Goal: Navigation & Orientation: Find specific page/section

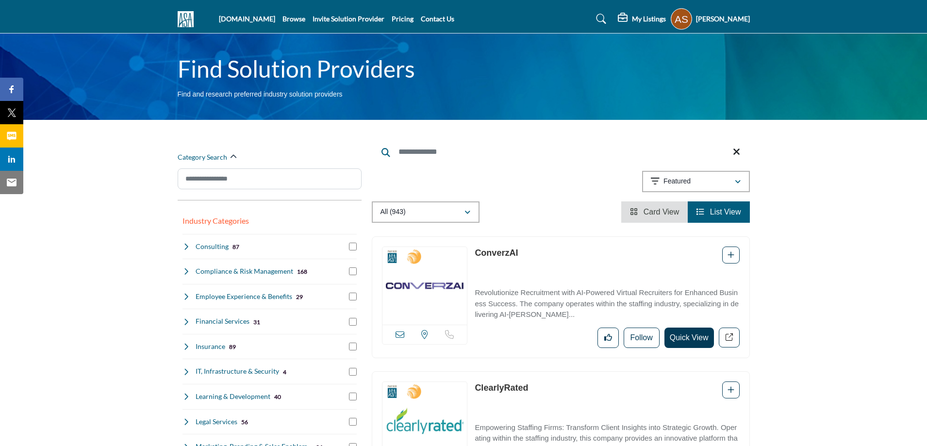
click at [184, 15] on img at bounding box center [188, 19] width 21 height 16
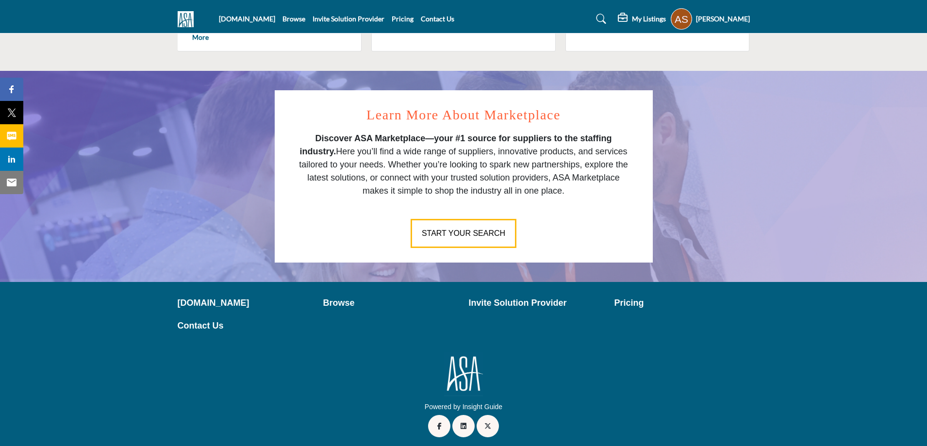
scroll to position [508, 0]
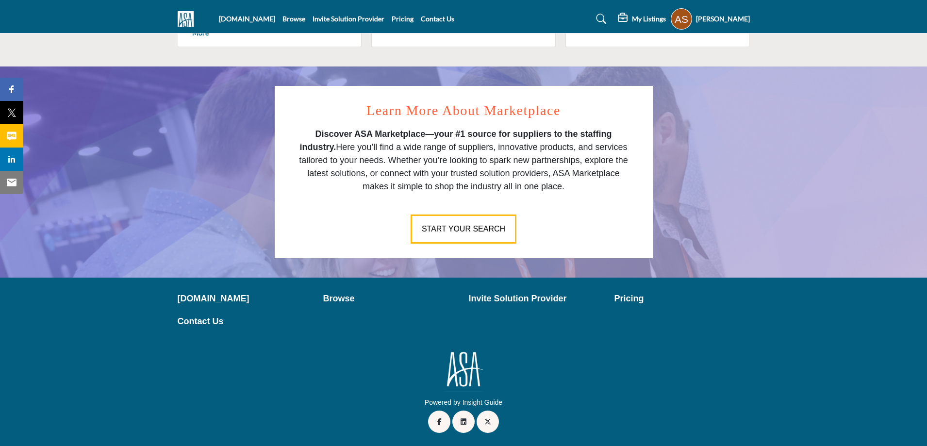
drag, startPoint x: 453, startPoint y: 232, endPoint x: 367, endPoint y: 69, distance: 184.1
click at [367, 69] on section "Learn More About Marketplace Discover ASA Marketplace—your #1 source for suppli…" at bounding box center [463, 172] width 927 height 211
click at [734, 16] on h5 "[PERSON_NAME]" at bounding box center [723, 19] width 54 height 10
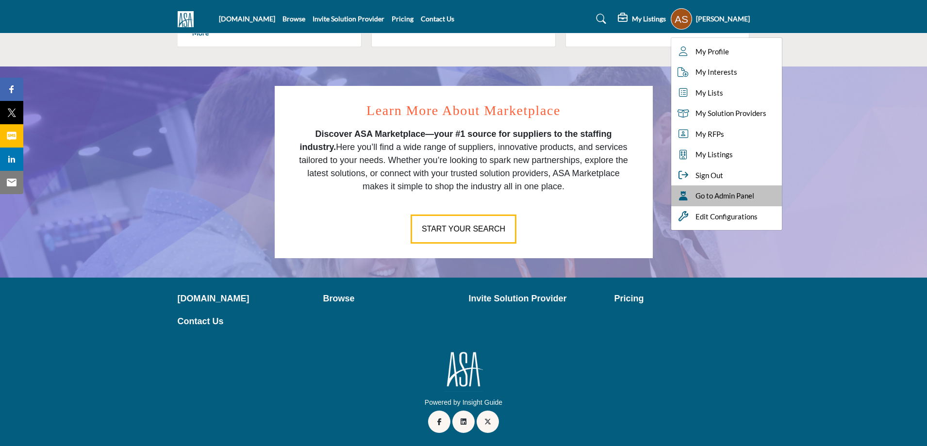
click at [738, 200] on span "Go to Admin Panel" at bounding box center [725, 195] width 59 height 11
